Goal: Task Accomplishment & Management: Complete application form

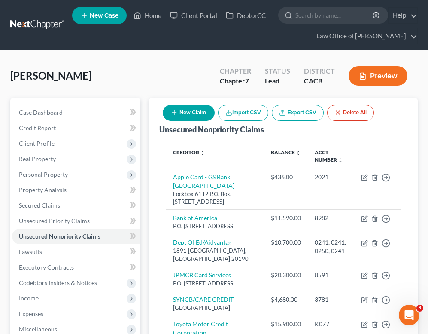
click at [47, 25] on link at bounding box center [37, 24] width 55 height 15
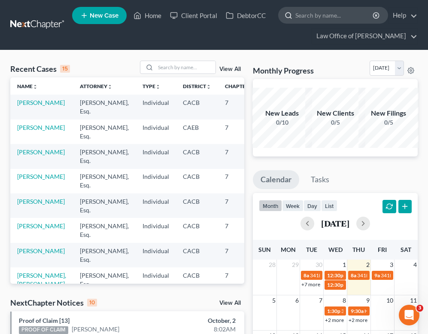
click at [313, 16] on input "search" at bounding box center [334, 15] width 79 height 16
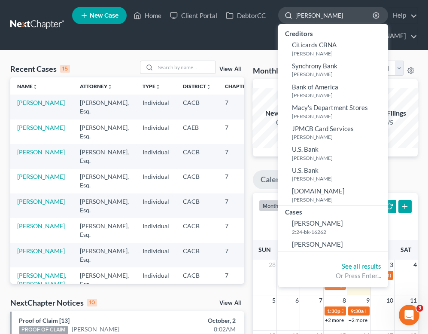
type input "[PERSON_NAME]"
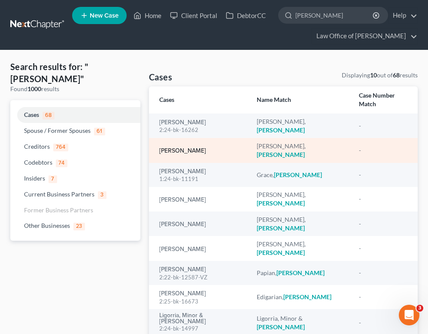
click at [183, 148] on link "[PERSON_NAME]" at bounding box center [182, 151] width 47 height 6
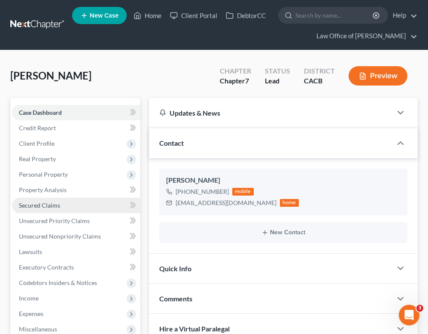
click at [78, 204] on link "Secured Claims" at bounding box center [76, 205] width 128 height 15
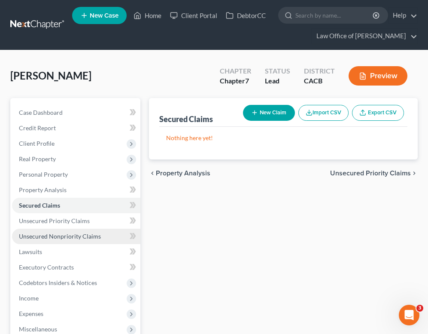
click at [79, 235] on span "Unsecured Nonpriority Claims" at bounding box center [60, 235] width 82 height 7
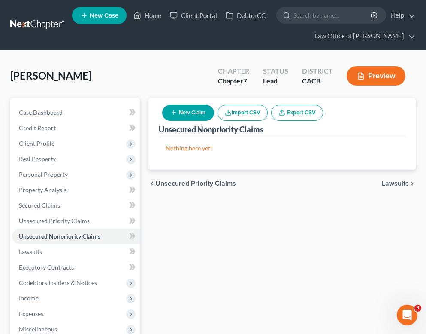
click at [200, 113] on button "New Claim" at bounding box center [188, 113] width 52 height 16
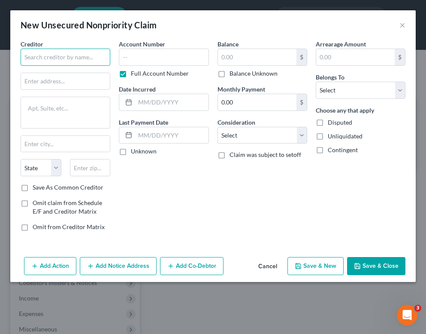
click at [100, 59] on input "text" at bounding box center [66, 57] width 90 height 17
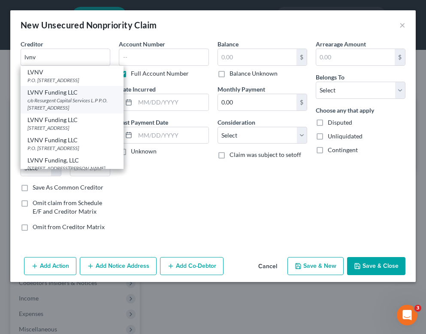
click at [95, 106] on div "c/o Resurgent Capital Services L.P P.O. [STREET_ADDRESS]" at bounding box center [71, 104] width 89 height 15
type input "LVNV Funding LLC"
type input "c/o Resurgent Capital Services L.P"
type textarea "P.O. Box 1269"
type input "[GEOGRAPHIC_DATA]"
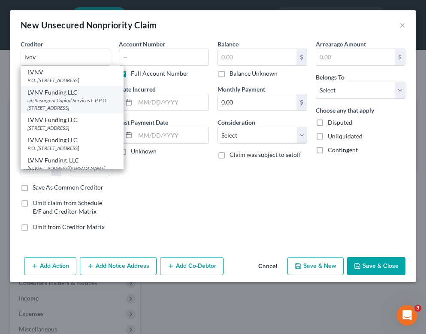
select select "42"
type input "29602"
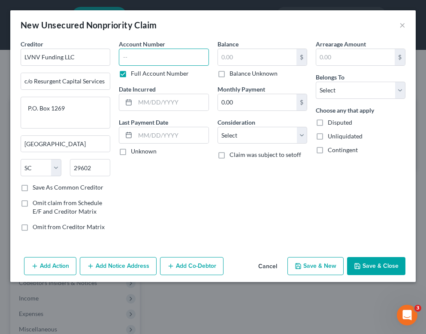
click at [182, 56] on input "text" at bounding box center [164, 57] width 90 height 17
type input "7240"
click at [278, 54] on input "text" at bounding box center [257, 57] width 79 height 16
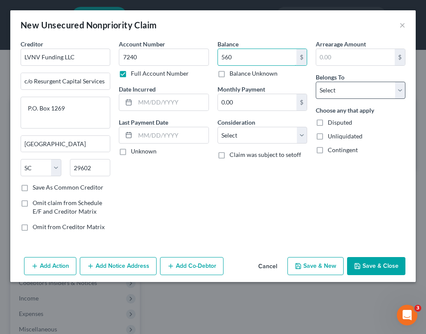
type input "560"
select select "0"
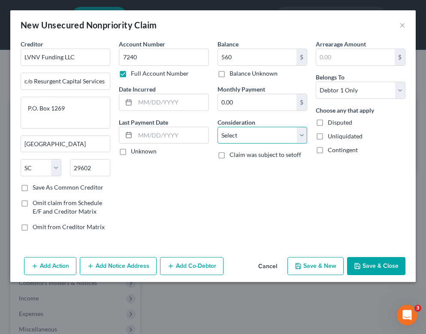
select select "2"
click at [173, 103] on input "text" at bounding box center [171, 102] width 73 height 16
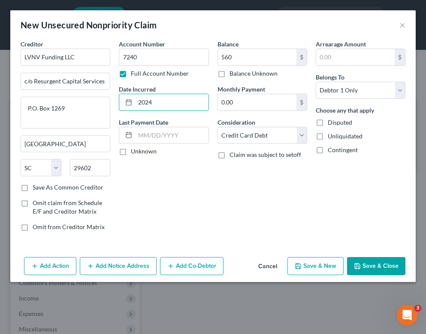
type input "2024"
click at [377, 262] on button "Save & Close" at bounding box center [376, 266] width 58 height 18
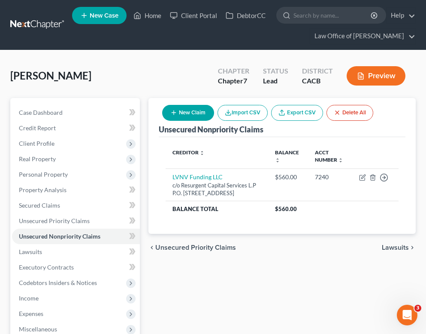
click at [177, 112] on icon "button" at bounding box center [173, 112] width 7 height 7
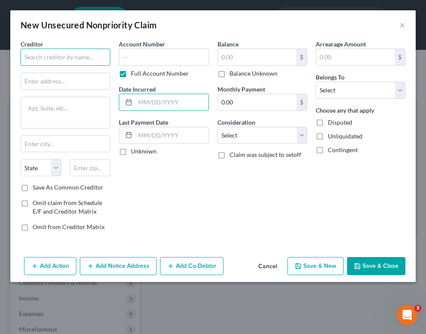
click at [60, 62] on input "text" at bounding box center [66, 57] width 90 height 17
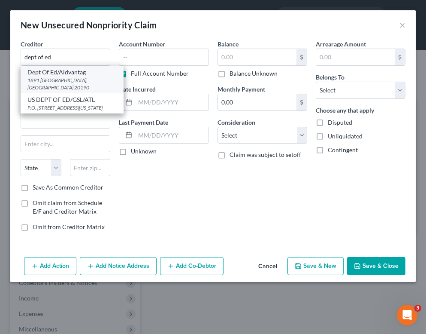
click at [56, 71] on div "Dept Of Ed/Aidvantag" at bounding box center [71, 72] width 89 height 9
type input "Dept Of Ed/Aidvantag"
type input "1891 [GEOGRAPHIC_DATA]."
type input "Reston"
select select "48"
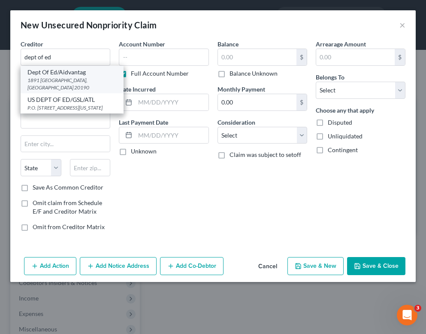
type input "20190"
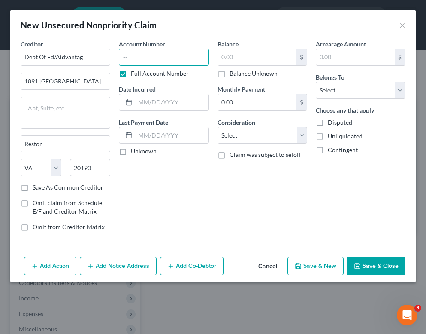
click at [137, 52] on input "text" at bounding box center [164, 57] width 90 height 17
type input "0200,"
click at [155, 109] on input "text" at bounding box center [171, 102] width 73 height 16
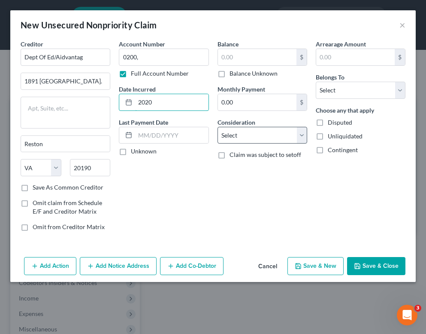
type input "2020"
select select "17"
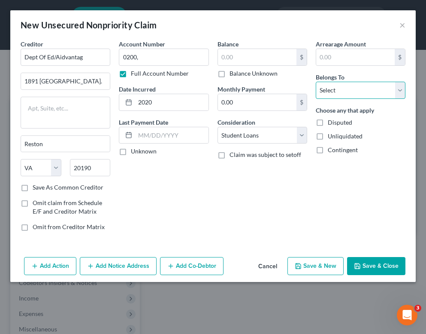
select select "0"
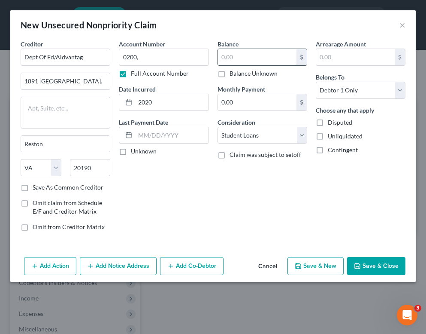
click at [265, 57] on input "text" at bounding box center [257, 57] width 79 height 16
type input "1,800"
click at [175, 64] on input "0200," at bounding box center [164, 57] width 90 height 17
type input "0200, 0210"
click at [264, 55] on input "1,800" at bounding box center [257, 57] width 79 height 16
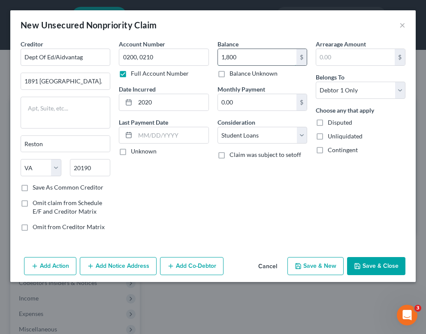
click at [264, 55] on input "1,800" at bounding box center [257, 57] width 79 height 16
type input "4,200"
click at [197, 57] on input "0200, 0210" at bounding box center [164, 57] width 90 height 17
type input "0200, 0210, 0210"
click at [270, 52] on input "4,200" at bounding box center [257, 57] width 79 height 16
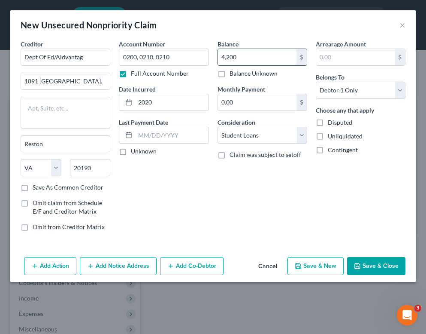
click at [271, 56] on input "4,200" at bounding box center [257, 57] width 79 height 16
type input "6,000"
click at [201, 55] on input "0200, 0210, 0210" at bounding box center [164, 57] width 90 height 17
type input "0200, 0210, 0210, 0200"
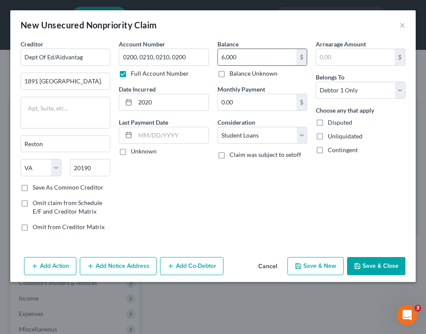
click at [273, 57] on input "6,000" at bounding box center [257, 57] width 79 height 16
type input "9,100"
click at [203, 55] on input "0200, 0210, 0210, 0200" at bounding box center [164, 57] width 90 height 17
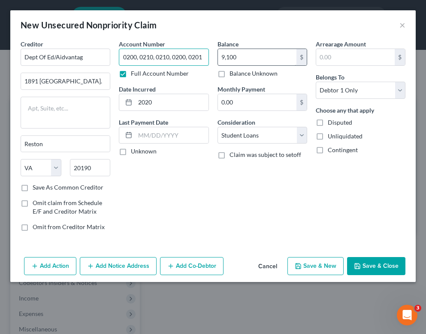
type input "0200, 0210, 0210, 0200, 0201"
click at [263, 52] on input "9,100" at bounding box center [257, 57] width 79 height 16
click at [262, 53] on input "9,100" at bounding box center [257, 57] width 79 height 16
type input "18,800"
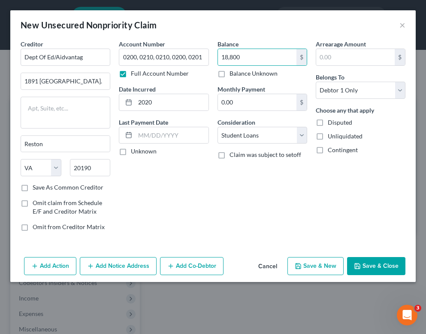
click at [371, 270] on button "Save & Close" at bounding box center [376, 266] width 58 height 18
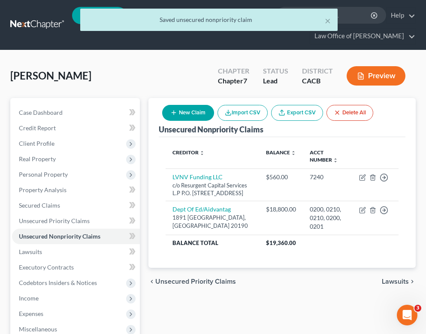
click at [194, 114] on button "New Claim" at bounding box center [188, 113] width 52 height 16
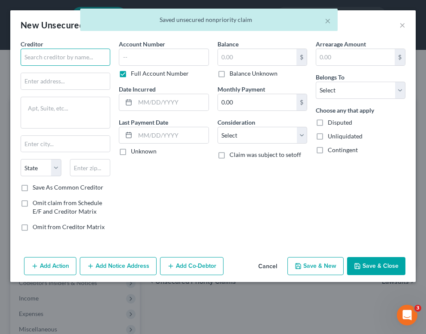
click at [72, 64] on input "text" at bounding box center [66, 57] width 90 height 17
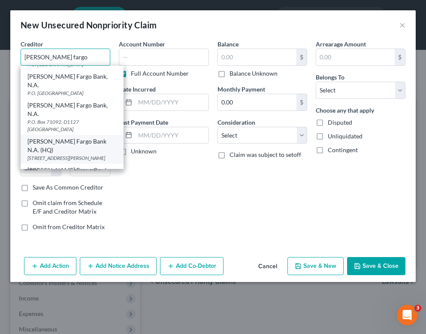
scroll to position [44, 0]
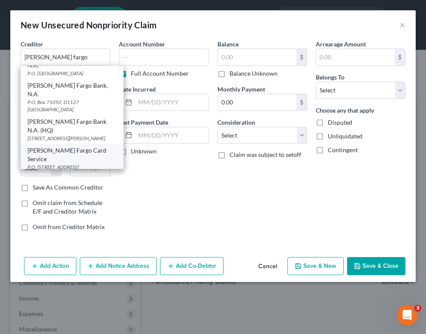
click at [88, 163] on div "P.O. [STREET_ADDRESS]" at bounding box center [71, 166] width 89 height 7
type input "[PERSON_NAME] Fargo Card Service"
type input "P.O. Box 393"
type input "[GEOGRAPHIC_DATA]"
select select "24"
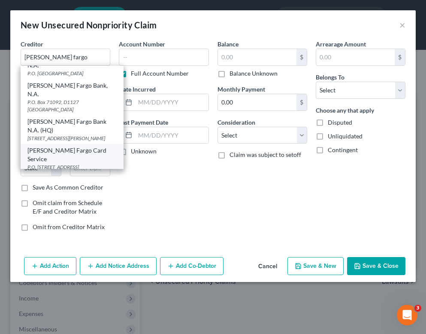
type input "55480"
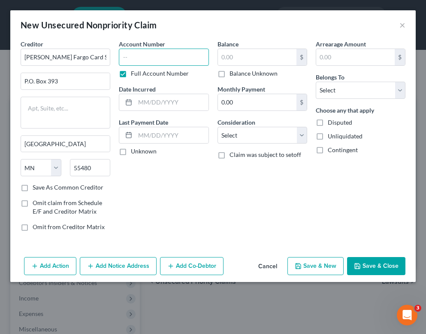
click at [173, 57] on input "text" at bounding box center [164, 57] width 90 height 17
type input "9594"
click at [280, 60] on input "text" at bounding box center [257, 57] width 79 height 16
type input "8,640"
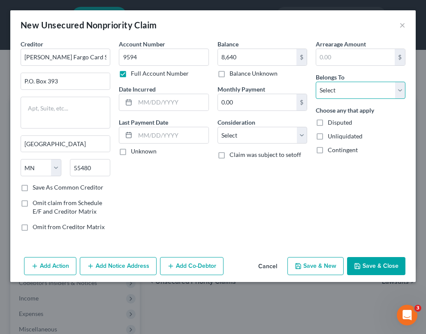
select select "0"
click at [283, 126] on div "Consideration Select Cable / Satellite Services Collection Agency Credit Card D…" at bounding box center [263, 131] width 90 height 26
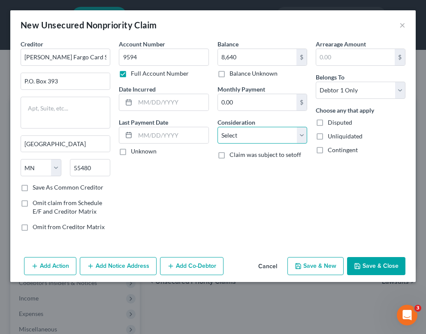
select select "2"
click at [169, 104] on input "text" at bounding box center [171, 102] width 73 height 16
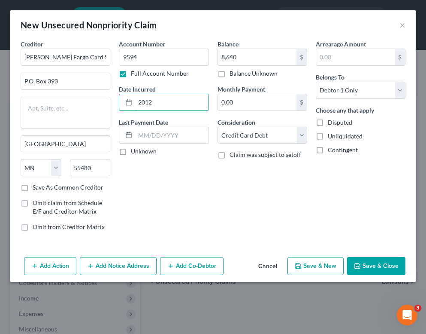
type input "2012"
click at [373, 262] on button "Save & Close" at bounding box center [376, 266] width 58 height 18
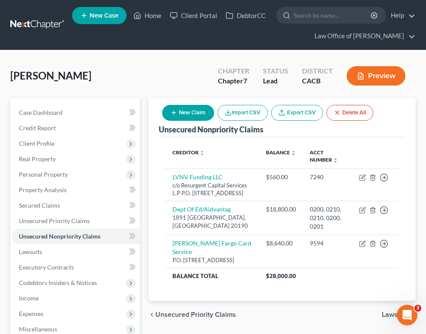
click at [192, 116] on button "New Claim" at bounding box center [188, 113] width 52 height 16
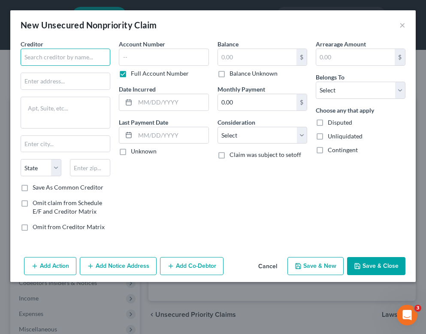
click at [41, 60] on input "text" at bounding box center [66, 57] width 90 height 17
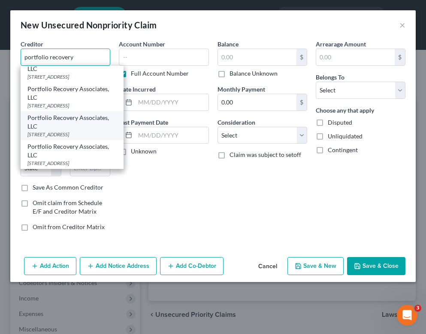
scroll to position [211, 0]
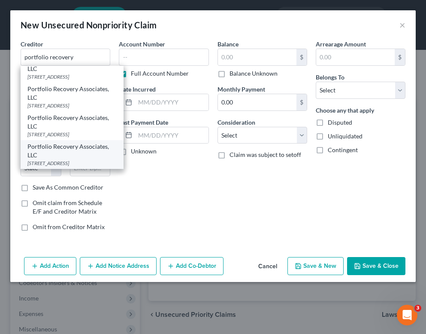
click at [91, 159] on div "[STREET_ADDRESS]" at bounding box center [71, 162] width 89 height 7
type input "Portfolio Recovery Associates, LLC"
type input "[STREET_ADDRESS]"
type input "[GEOGRAPHIC_DATA]"
select select "48"
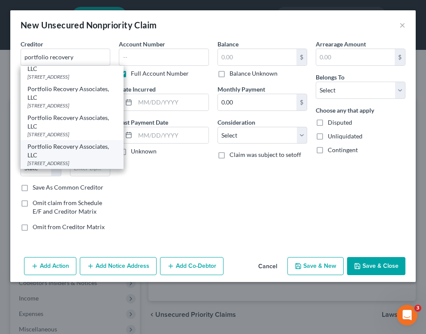
type input "23502"
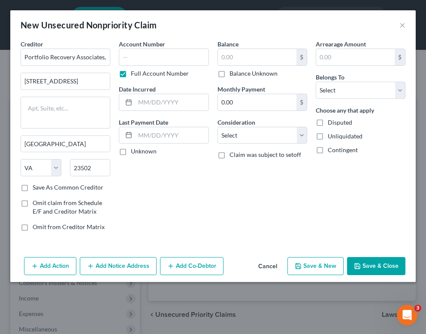
scroll to position [0, 0]
click at [85, 85] on input "[STREET_ADDRESS]" at bounding box center [65, 81] width 89 height 16
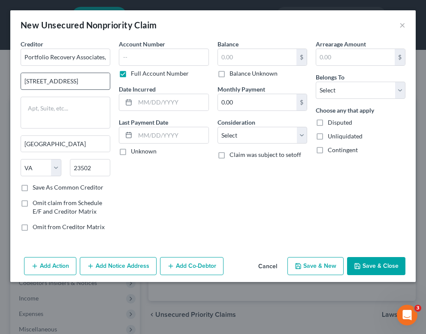
drag, startPoint x: 426, startPoint y: 101, endPoint x: 54, endPoint y: 79, distance: 372.6
click at [54, 79] on input "[STREET_ADDRESS]" at bounding box center [65, 81] width 89 height 16
type input "[GEOGRAPHIC_DATA]"
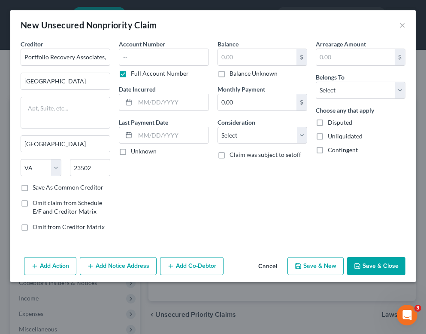
click at [116, 271] on button "Add Notice Address" at bounding box center [118, 266] width 77 height 18
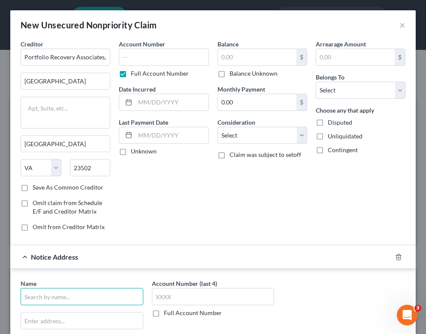
click at [81, 291] on input "text" at bounding box center [82, 296] width 123 height 17
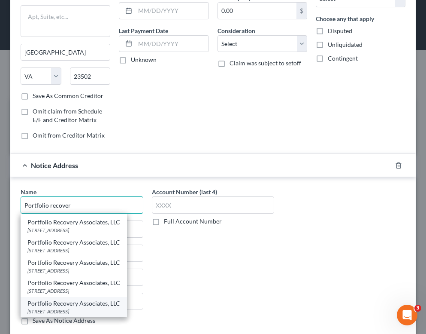
scroll to position [106, 0]
click at [120, 305] on div "Portfolio Recovery Associates, LLC" at bounding box center [73, 303] width 93 height 9
type input "Portfolio Recovery Associates, LLC"
type input "[STREET_ADDRESS]"
type input "[GEOGRAPHIC_DATA]"
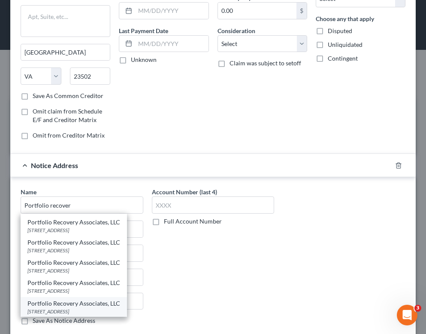
select select "48"
type input "23502"
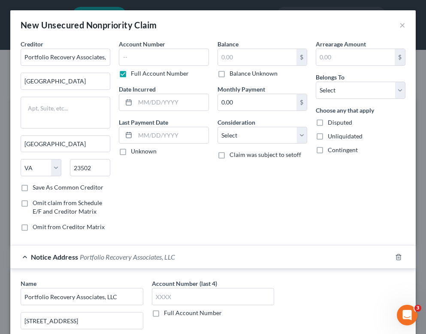
scroll to position [0, 0]
click at [161, 57] on input "text" at bounding box center [164, 57] width 90 height 17
type input "1865"
click at [271, 55] on input "text" at bounding box center [257, 57] width 79 height 16
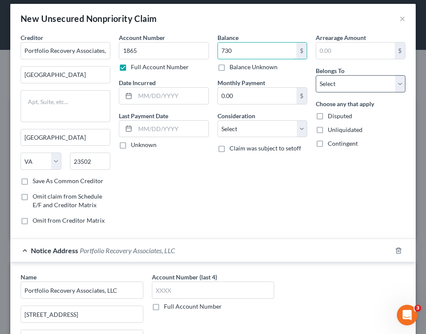
type input "730"
select select "0"
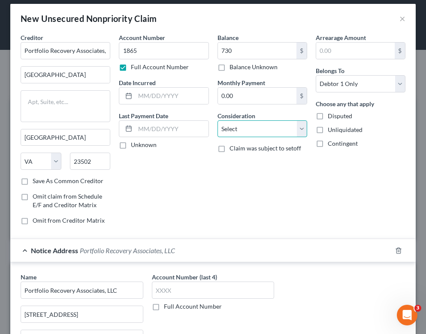
select select "2"
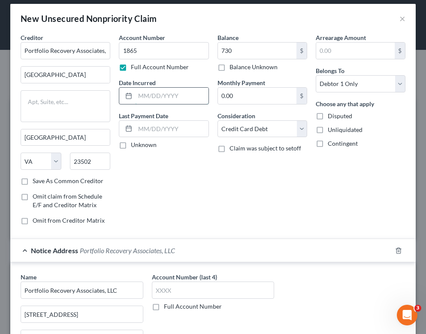
click at [178, 94] on input "text" at bounding box center [171, 96] width 73 height 16
type input "2024"
click at [299, 228] on div "Balance 730.00 $ Balance Unknown Balance Undetermined 730 $ Balance Unknown Mon…" at bounding box center [262, 132] width 98 height 198
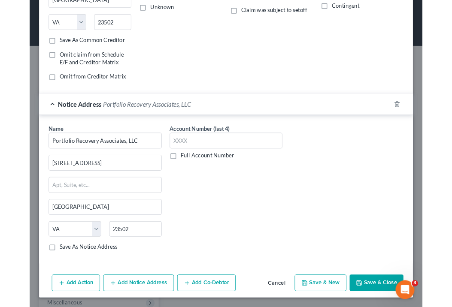
scroll to position [143, 0]
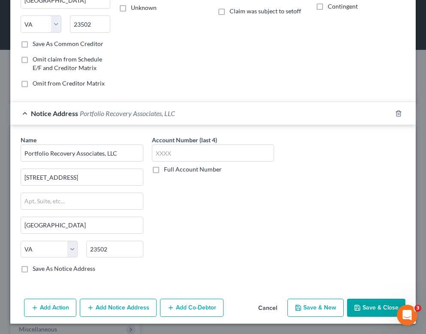
click at [367, 310] on button "Save & Close" at bounding box center [376, 307] width 58 height 18
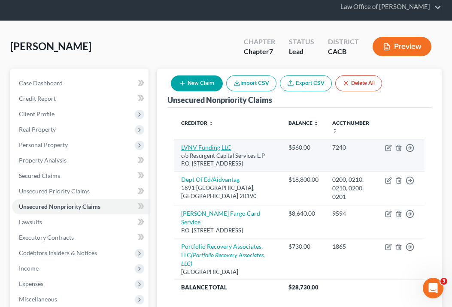
scroll to position [30, 0]
